Goal: Navigation & Orientation: Understand site structure

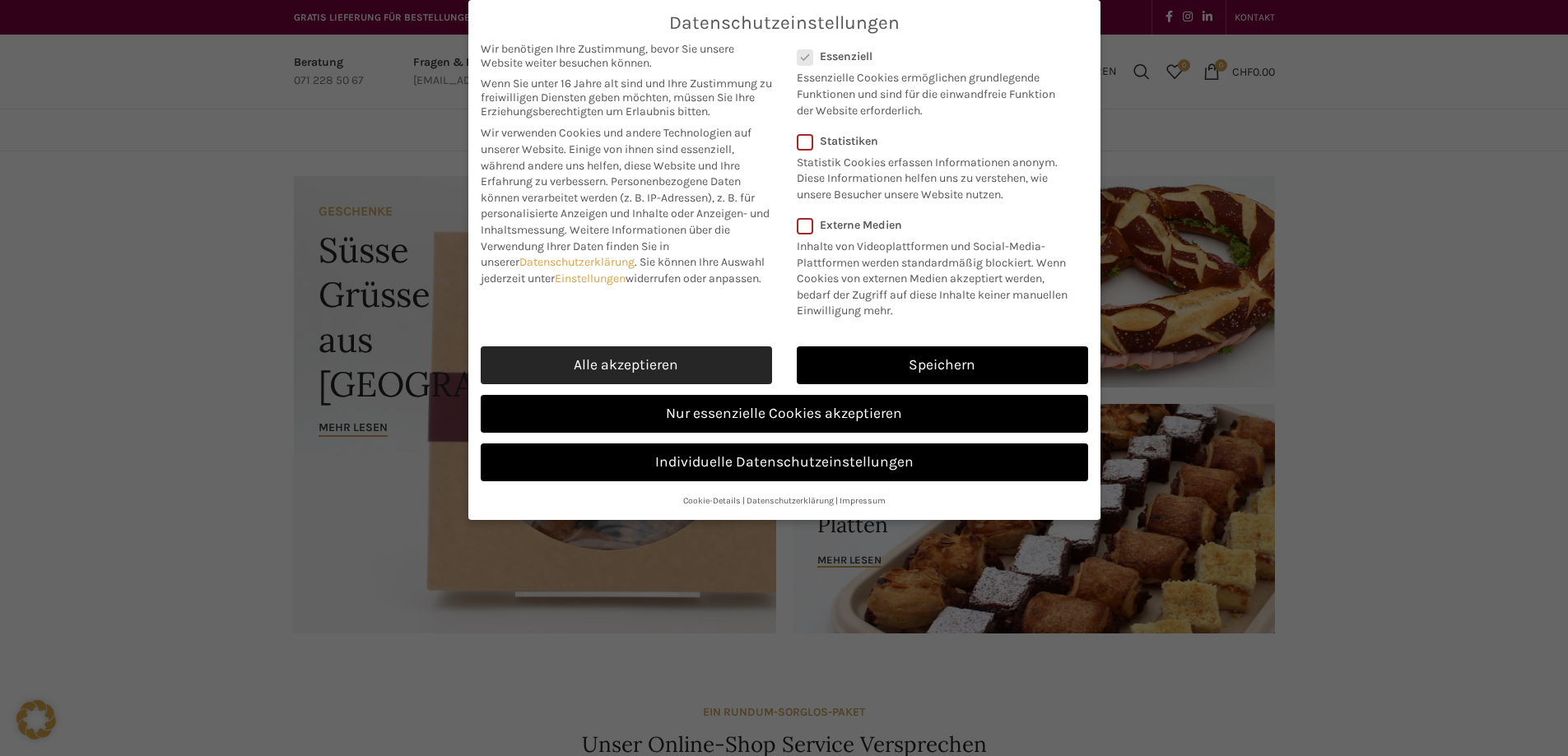
click at [637, 380] on link "Alle akzeptieren" at bounding box center [626, 366] width 291 height 38
checkbox input "true"
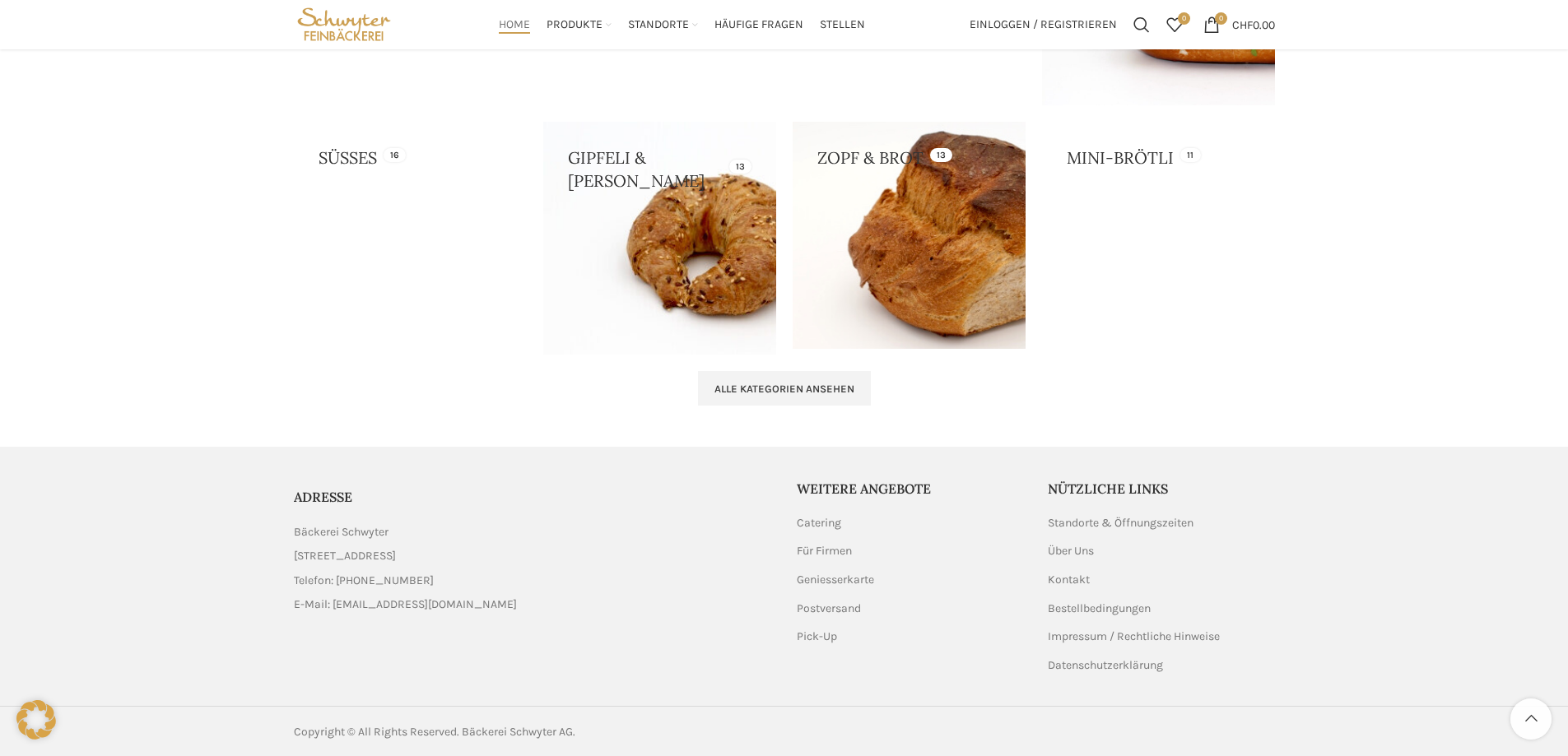
scroll to position [1657, 0]
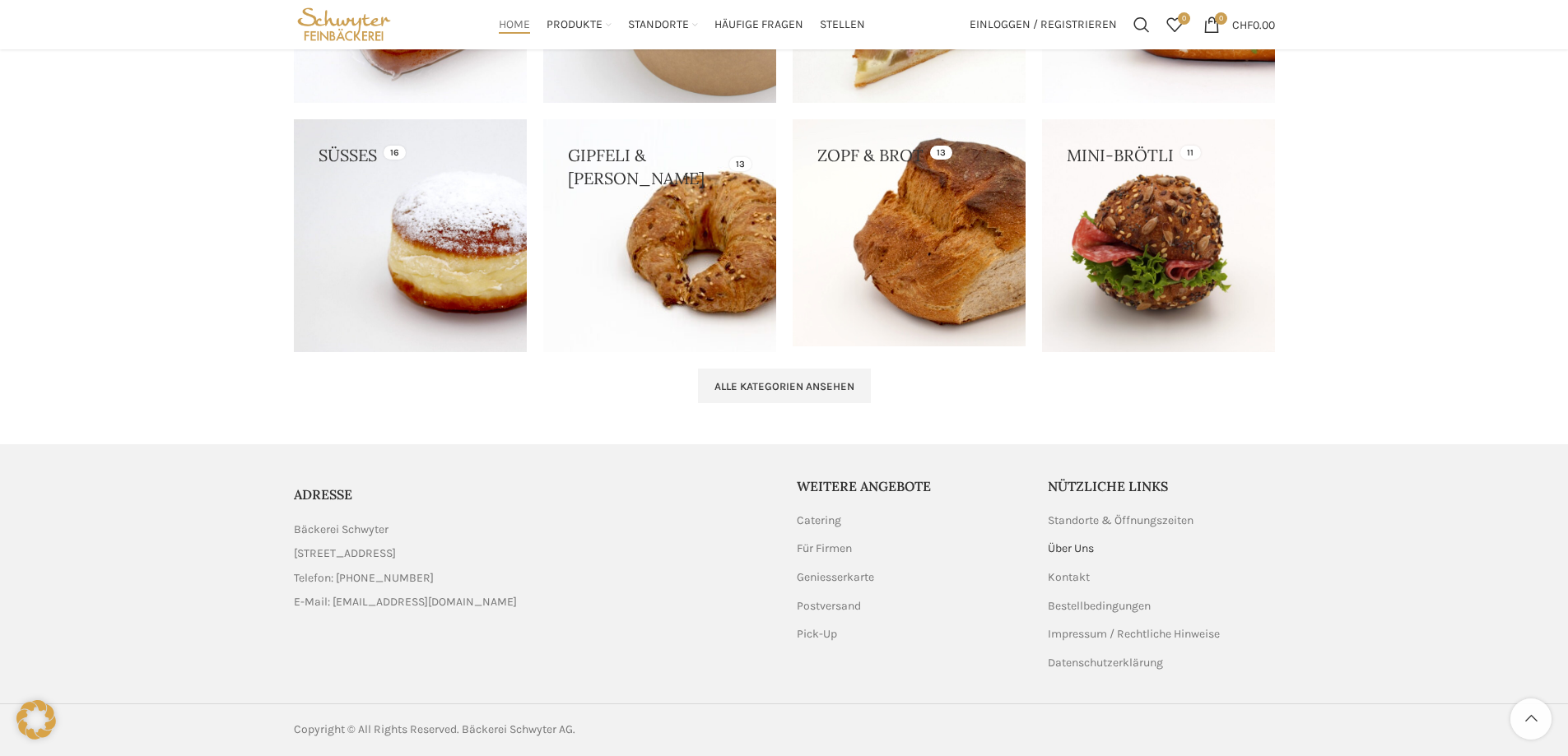
click at [1055, 549] on link "Über Uns" at bounding box center [1071, 549] width 48 height 16
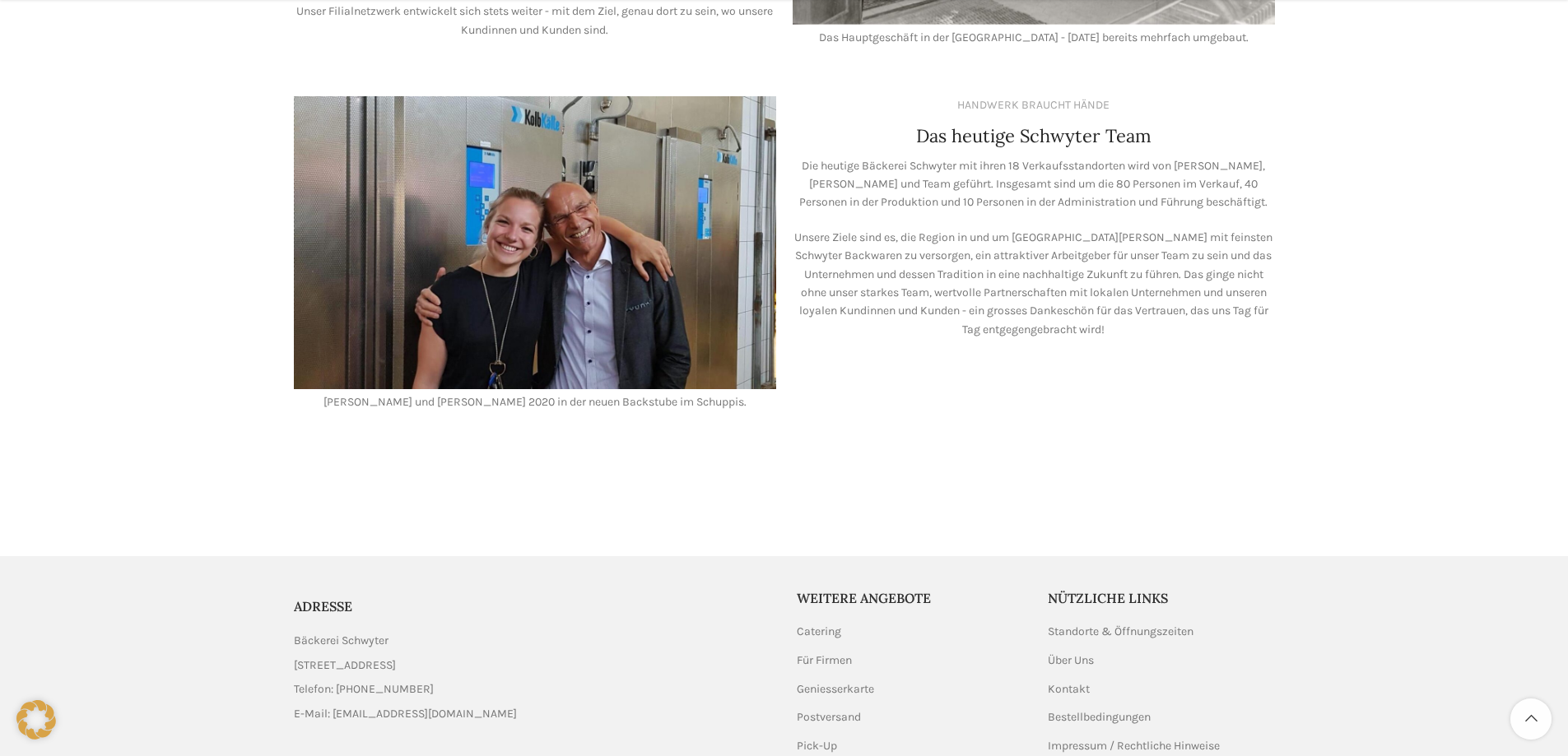
scroll to position [1457, 0]
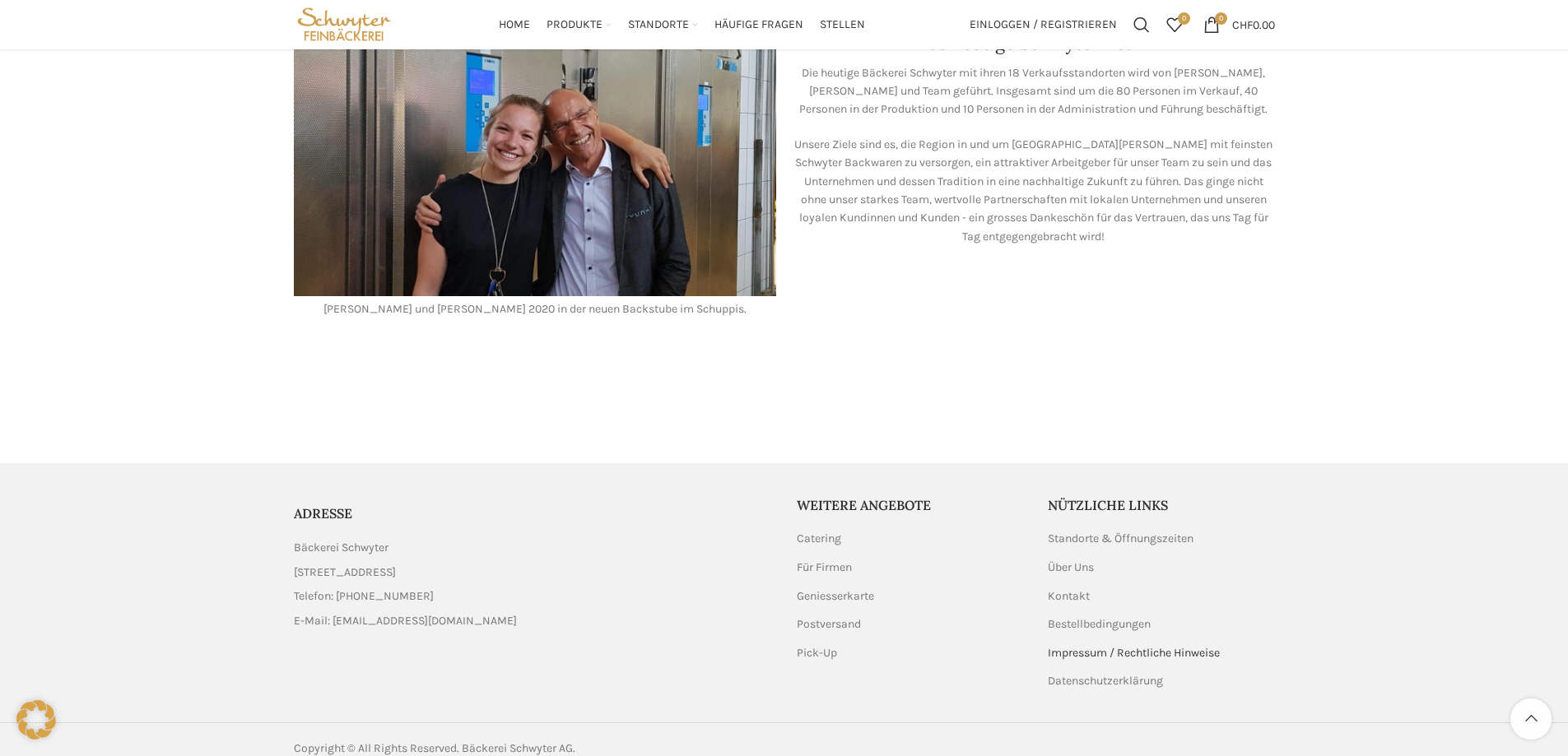
click at [1123, 645] on link "Impressum / Rechtliche Hinweise" at bounding box center [1134, 653] width 173 height 16
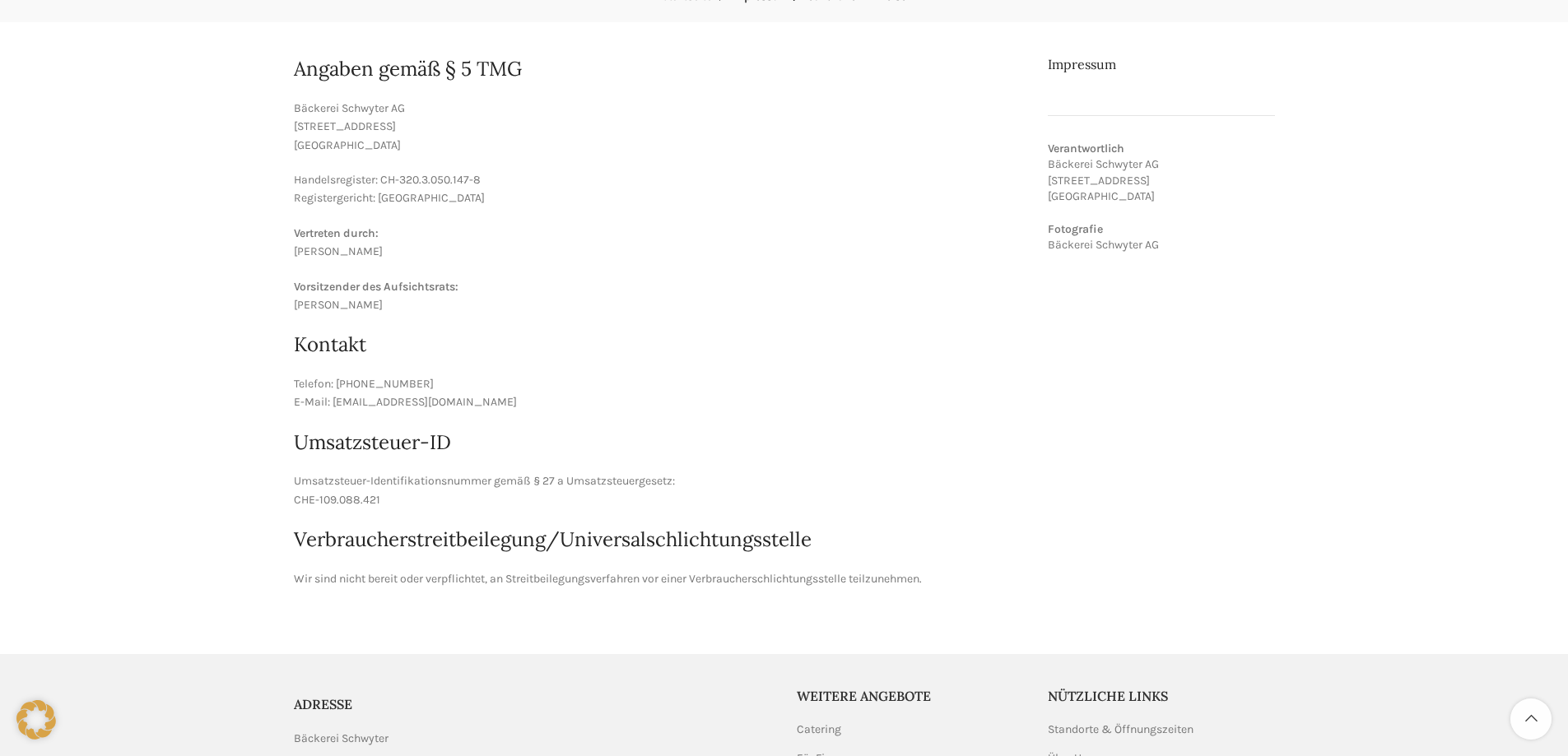
scroll to position [112, 0]
